Goal: Navigation & Orientation: Find specific page/section

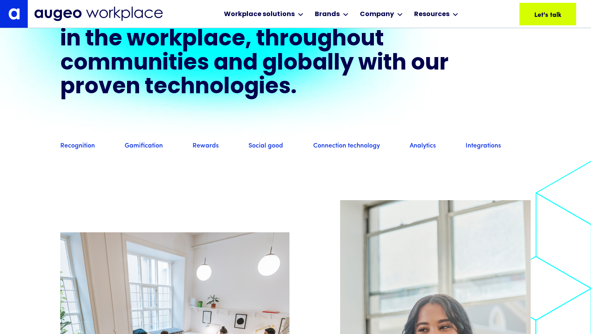
click at [148, 151] on link "Gamification" at bounding box center [144, 146] width 38 height 9
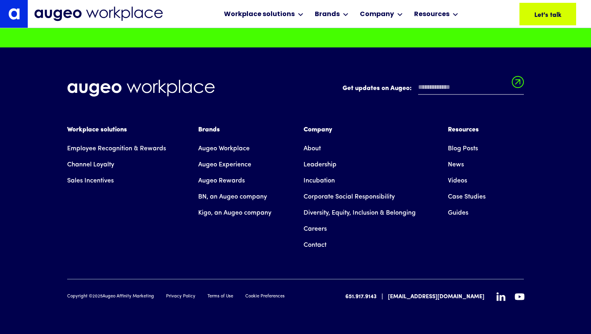
scroll to position [5722, 0]
click at [211, 166] on link "Augeo Experience" at bounding box center [224, 165] width 53 height 16
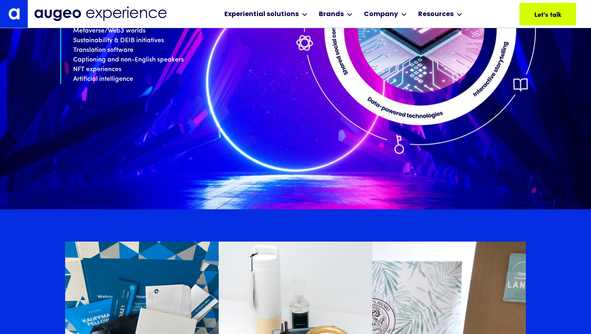
scroll to position [3474, 0]
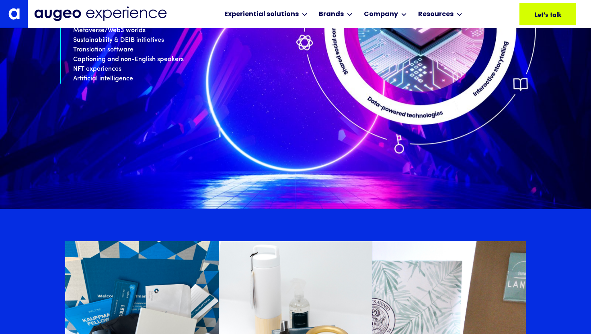
click at [476, 11] on div "Experiential solutions Meeting & Event Experiences Strategic Gifting Brands Aug…" at bounding box center [304, 14] width 541 height 28
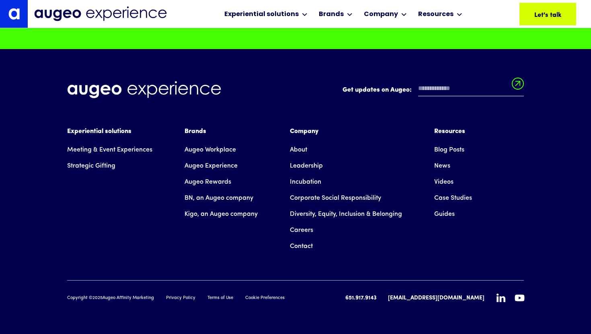
click at [513, 172] on div "Experiential solutions Meeting & Event Experiences Strategic Gifting Brands Aug…" at bounding box center [295, 191] width 456 height 128
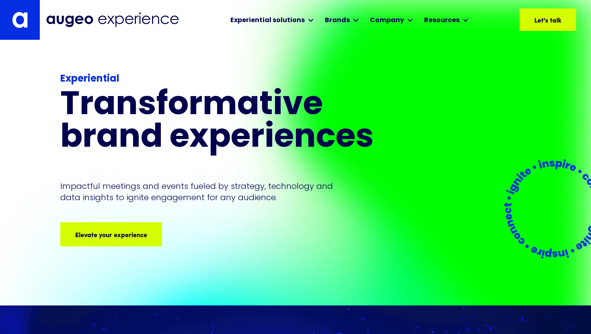
scroll to position [2, 0]
